Goal: Transaction & Acquisition: Obtain resource

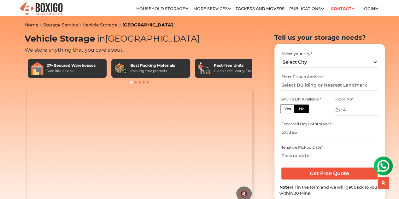
scroll to position [126, 0]
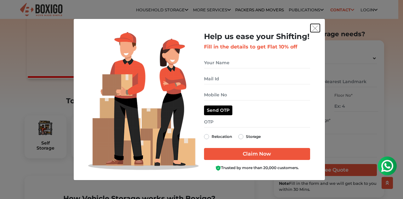
click at [314, 31] on img "get free quote dialog" at bounding box center [316, 29] width 6 height 6
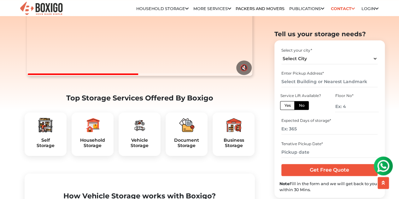
click at [140, 133] on img at bounding box center [139, 125] width 15 height 15
click at [142, 148] on h5 "Vehicle Storage" at bounding box center [140, 143] width 32 height 11
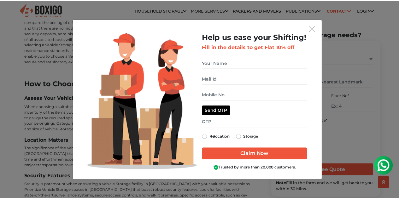
scroll to position [1928, 0]
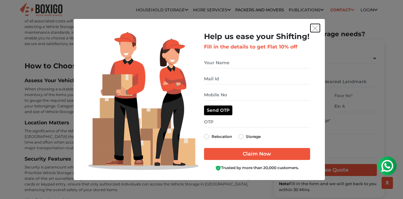
click at [315, 27] on img "get free quote dialog" at bounding box center [316, 29] width 6 height 6
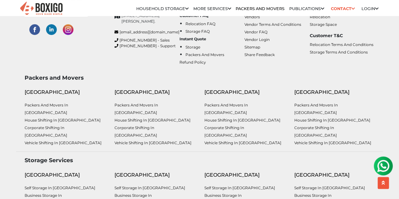
scroll to position [2426, 0]
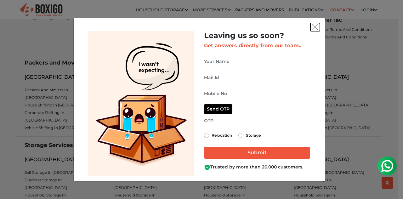
click at [315, 30] on button "get free quote dialog" at bounding box center [315, 27] width 9 height 8
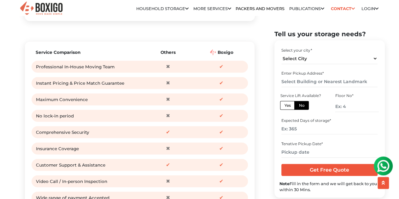
scroll to position [662, 0]
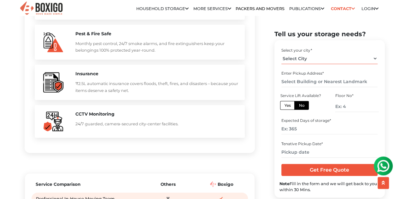
click at [311, 60] on select "Select City Bangalore Bengaluru Bhopal Bhubaneswar Chennai Coimbatore Cuttack D…" at bounding box center [329, 58] width 96 height 11
select select "[GEOGRAPHIC_DATA]"
click at [281, 53] on select "Select City Bangalore Bengaluru Bhopal Bhubaneswar Chennai Coimbatore Cuttack D…" at bounding box center [329, 58] width 96 height 11
click at [315, 82] on input "text" at bounding box center [329, 81] width 96 height 11
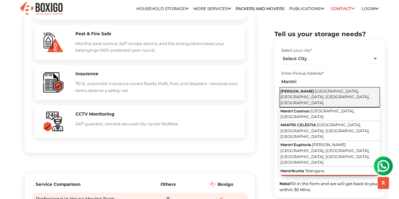
click at [347, 92] on span "ISB Road, Financial District, Gachibowli, Nanakramguda, Telangana" at bounding box center [324, 97] width 89 height 16
type input "Mantri Celestia, ISB Road, Financial District, Gachibowli, Nanakramguda, Telang…"
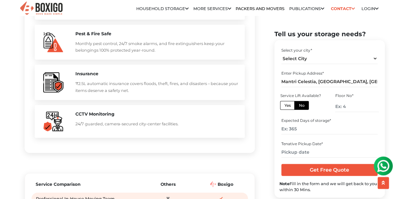
click at [295, 106] on label "No" at bounding box center [301, 105] width 14 height 9
click at [298, 106] on input "No" at bounding box center [300, 104] width 4 height 4
click at [291, 105] on label "Yes" at bounding box center [287, 105] width 14 height 9
click at [288, 105] on input "Yes" at bounding box center [286, 104] width 4 height 4
radio input "true"
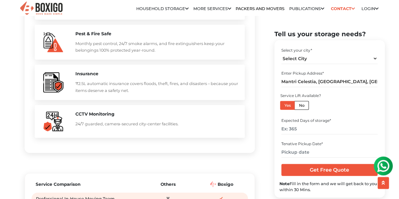
click at [294, 136] on div "Select your city * Select City Bangalore Bengaluru Bhopal Bhubaneswar Chennai C…" at bounding box center [329, 102] width 100 height 114
click at [293, 134] on input "number" at bounding box center [329, 129] width 96 height 11
type input "180"
click at [300, 148] on input "text" at bounding box center [329, 152] width 96 height 11
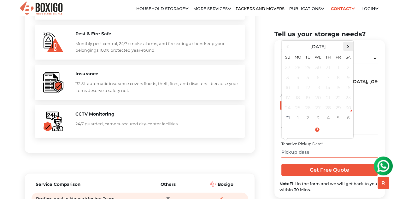
click at [348, 47] on span at bounding box center [347, 46] width 9 height 9
click at [350, 68] on td "1" at bounding box center [348, 67] width 10 height 10
type input "11/01/2025 12:00 AM"
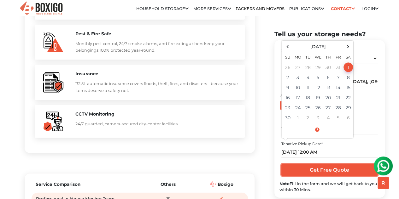
click at [323, 172] on input "Get Free Quote" at bounding box center [329, 170] width 96 height 12
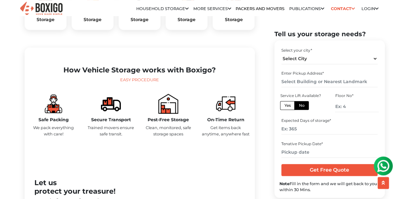
drag, startPoint x: 218, startPoint y: 85, endPoint x: 43, endPoint y: 89, distance: 174.9
click at [43, 74] on h2 "How Vehicle Storage works with Boxigo?" at bounding box center [140, 70] width 220 height 9
click at [71, 74] on h2 "How Vehicle Storage works with Boxigo?" at bounding box center [140, 70] width 220 height 9
drag, startPoint x: 59, startPoint y: 87, endPoint x: 222, endPoint y: 86, distance: 163.2
click at [222, 74] on h2 "How Vehicle Storage works with Boxigo?" at bounding box center [140, 70] width 220 height 9
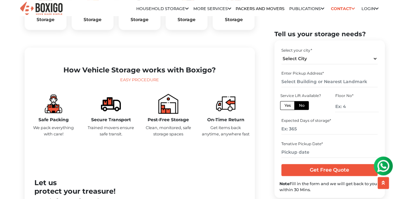
click at [172, 74] on h2 "How Vehicle Storage works with Boxigo?" at bounding box center [140, 70] width 220 height 9
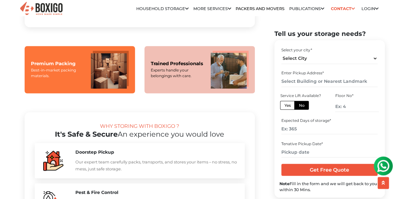
scroll to position [504, 0]
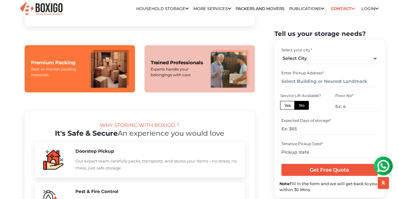
click at [106, 88] on img at bounding box center [110, 69] width 38 height 38
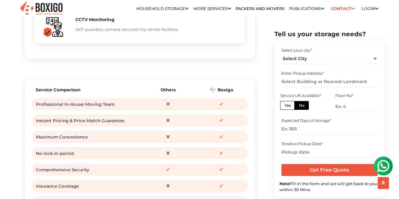
scroll to position [966, 0]
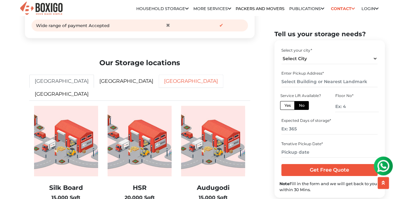
click at [158, 88] on link "hyderabad" at bounding box center [190, 81] width 65 height 13
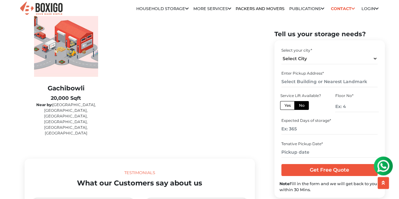
scroll to position [1092, 0]
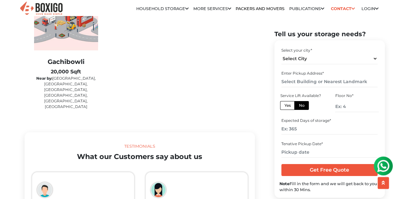
click at [76, 91] on p "Near by: Banjara Hills, Jubilee Hills, HITEC City, bannerghatta, Kukatpally, Ma…" at bounding box center [66, 93] width 64 height 34
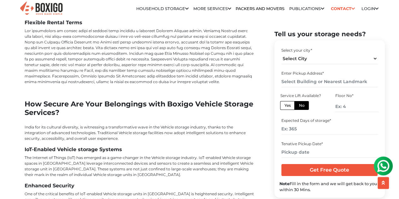
scroll to position [2184, 0]
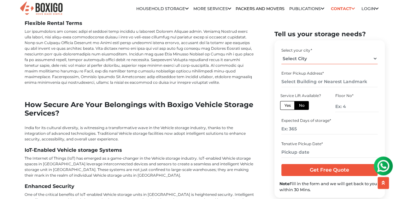
click at [325, 62] on select "Select City Bangalore Bengaluru Bhopal Bhubaneswar Chennai Coimbatore Cuttack D…" at bounding box center [329, 58] width 96 height 11
select select "[GEOGRAPHIC_DATA]"
click at [281, 53] on select "Select City Bangalore Bengaluru Bhopal Bhubaneswar Chennai Coimbatore Cuttack D…" at bounding box center [329, 58] width 96 height 11
click at [305, 80] on input "text" at bounding box center [329, 81] width 96 height 11
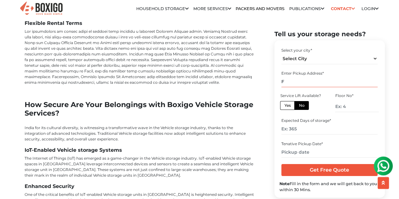
type input "F"
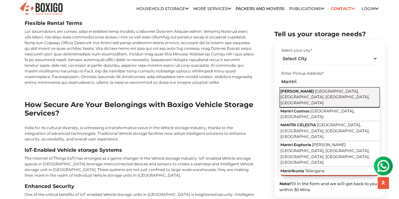
click at [330, 96] on span "ISB Road, Financial District, Gachibowli, Nanakramguda, Telangana" at bounding box center [324, 97] width 89 height 16
type input "Mantri Celestia, ISB Road, Financial District, Gachibowli, Nanakramguda, Telang…"
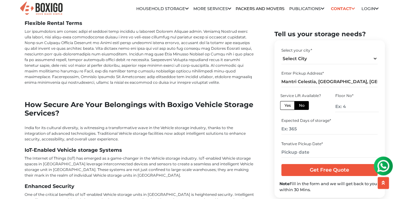
click at [289, 102] on label "Yes" at bounding box center [287, 105] width 14 height 9
click at [288, 102] on input "Yes" at bounding box center [286, 104] width 4 height 4
radio input "true"
click at [304, 106] on label "No" at bounding box center [301, 105] width 14 height 9
click at [302, 106] on input "No" at bounding box center [300, 104] width 4 height 4
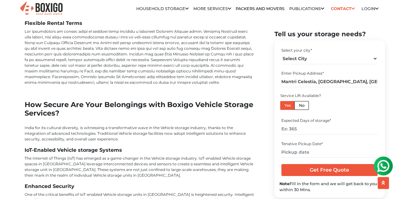
radio input "true"
click at [287, 104] on label "Yes" at bounding box center [287, 105] width 14 height 9
click at [287, 104] on input "Yes" at bounding box center [286, 104] width 4 height 4
radio input "true"
click at [316, 128] on input "number" at bounding box center [329, 129] width 96 height 11
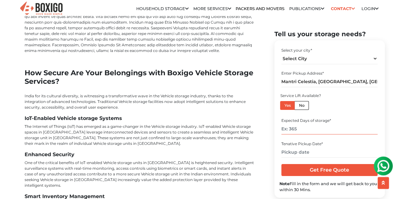
scroll to position [2226, 0]
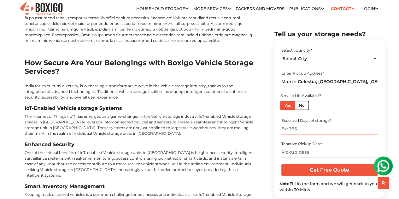
click at [306, 127] on input "number" at bounding box center [329, 129] width 96 height 11
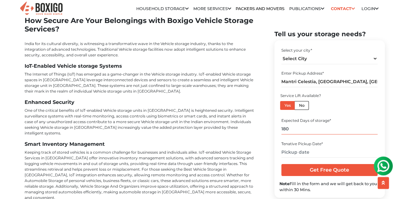
type input "180"
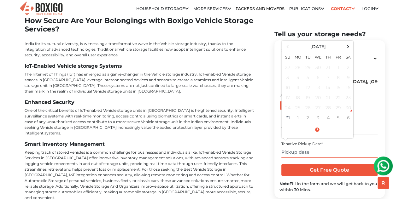
click at [331, 147] on input "text" at bounding box center [329, 152] width 96 height 11
click at [344, 42] on th at bounding box center [348, 46] width 10 height 9
click at [345, 42] on span at bounding box center [347, 46] width 9 height 9
click at [319, 62] on td "1" at bounding box center [318, 67] width 10 height 10
type input "10/01/2025 12:00 AM"
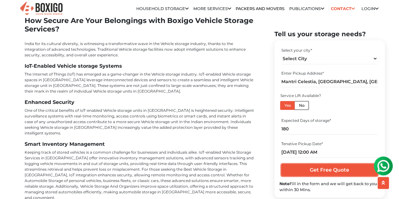
click at [351, 164] on input "Get Free Quote" at bounding box center [329, 170] width 96 height 12
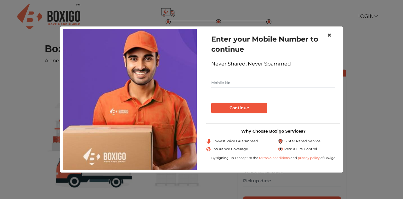
click at [330, 34] on span "×" at bounding box center [329, 35] width 4 height 9
click at [251, 77] on form "Enter your Mobile Number to continue Never Shared, Never Spammed Continue" at bounding box center [273, 73] width 124 height 79
click at [250, 81] on input "text" at bounding box center [273, 83] width 124 height 10
type input "8764363280"
click at [246, 106] on button "Continue" at bounding box center [239, 108] width 56 height 11
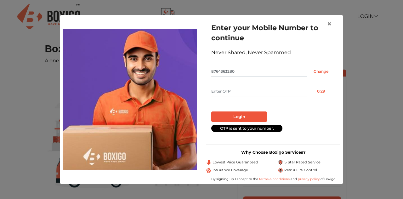
click at [253, 95] on input "text" at bounding box center [258, 91] width 95 height 10
click at [255, 87] on input "text" at bounding box center [258, 91] width 95 height 10
click at [244, 96] on input "text" at bounding box center [258, 91] width 95 height 10
type input "6007"
click at [242, 115] on button "Login" at bounding box center [239, 117] width 56 height 11
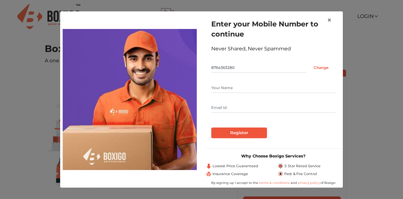
click at [251, 89] on input "text" at bounding box center [273, 88] width 124 height 10
type input "[PERSON_NAME]"
type input "[EMAIL_ADDRESS][DOMAIN_NAME]"
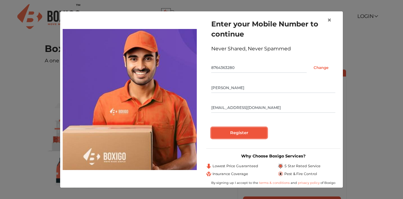
click at [252, 129] on input "Register" at bounding box center [239, 133] width 56 height 11
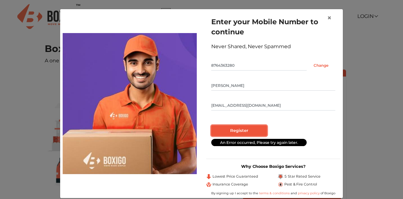
click at [256, 128] on input "Register" at bounding box center [239, 130] width 56 height 11
